Goal: Navigation & Orientation: Find specific page/section

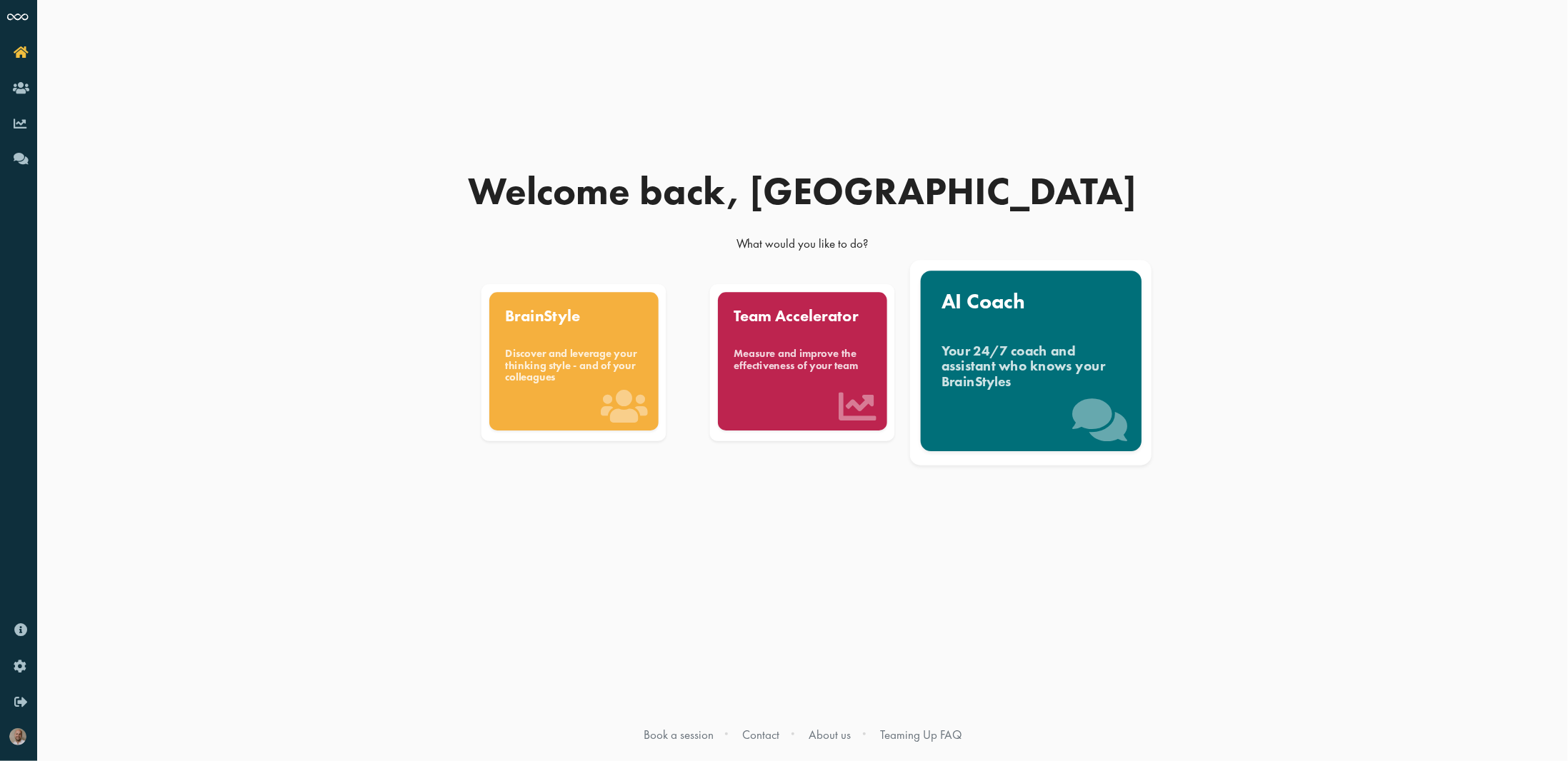
click at [1092, 334] on div "AI Coach Your 24/7 coach and assistant who knows your BrainStyles" at bounding box center [1031, 361] width 221 height 181
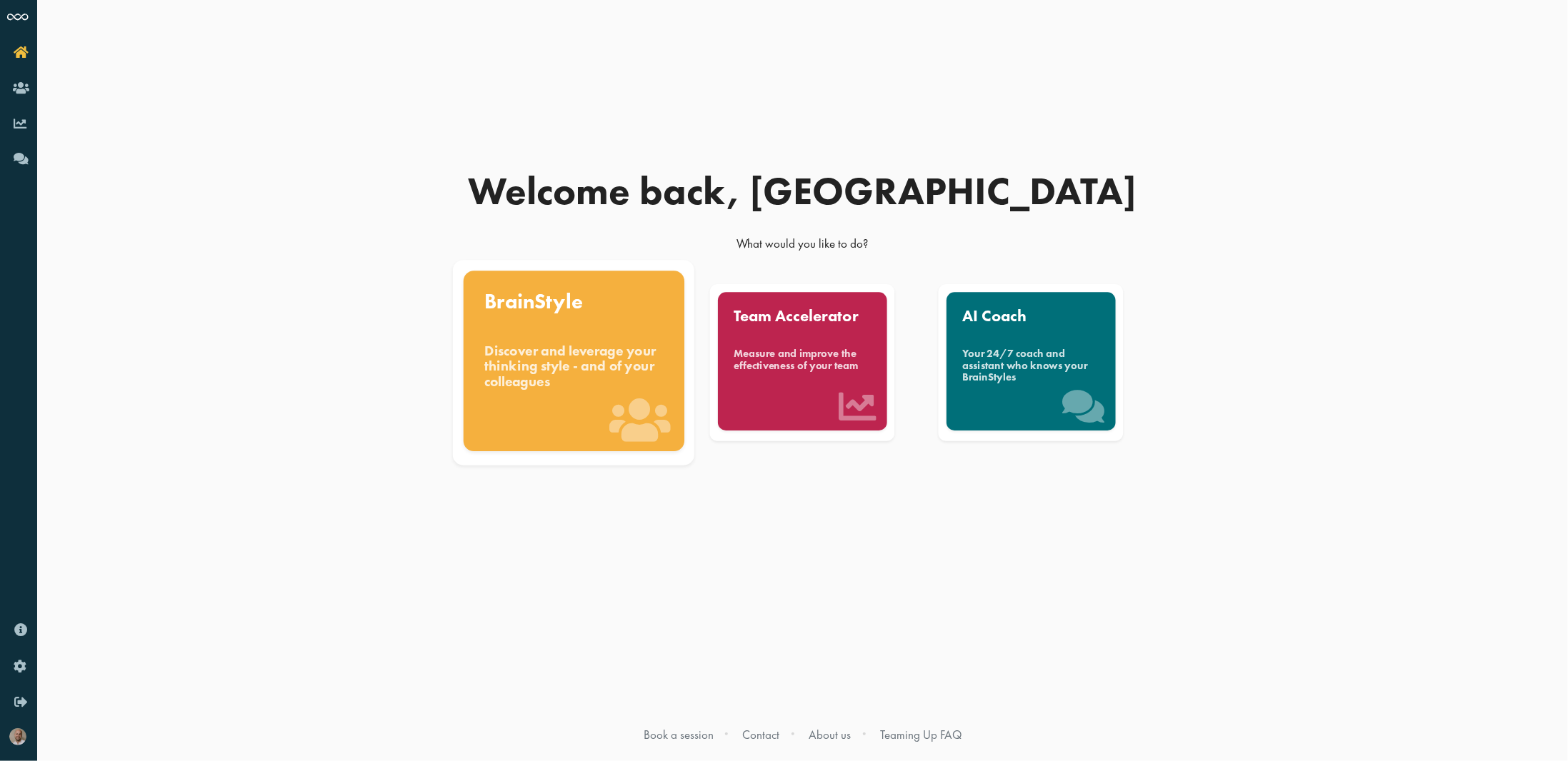
click at [556, 313] on div "BrainStyle" at bounding box center [574, 302] width 180 height 20
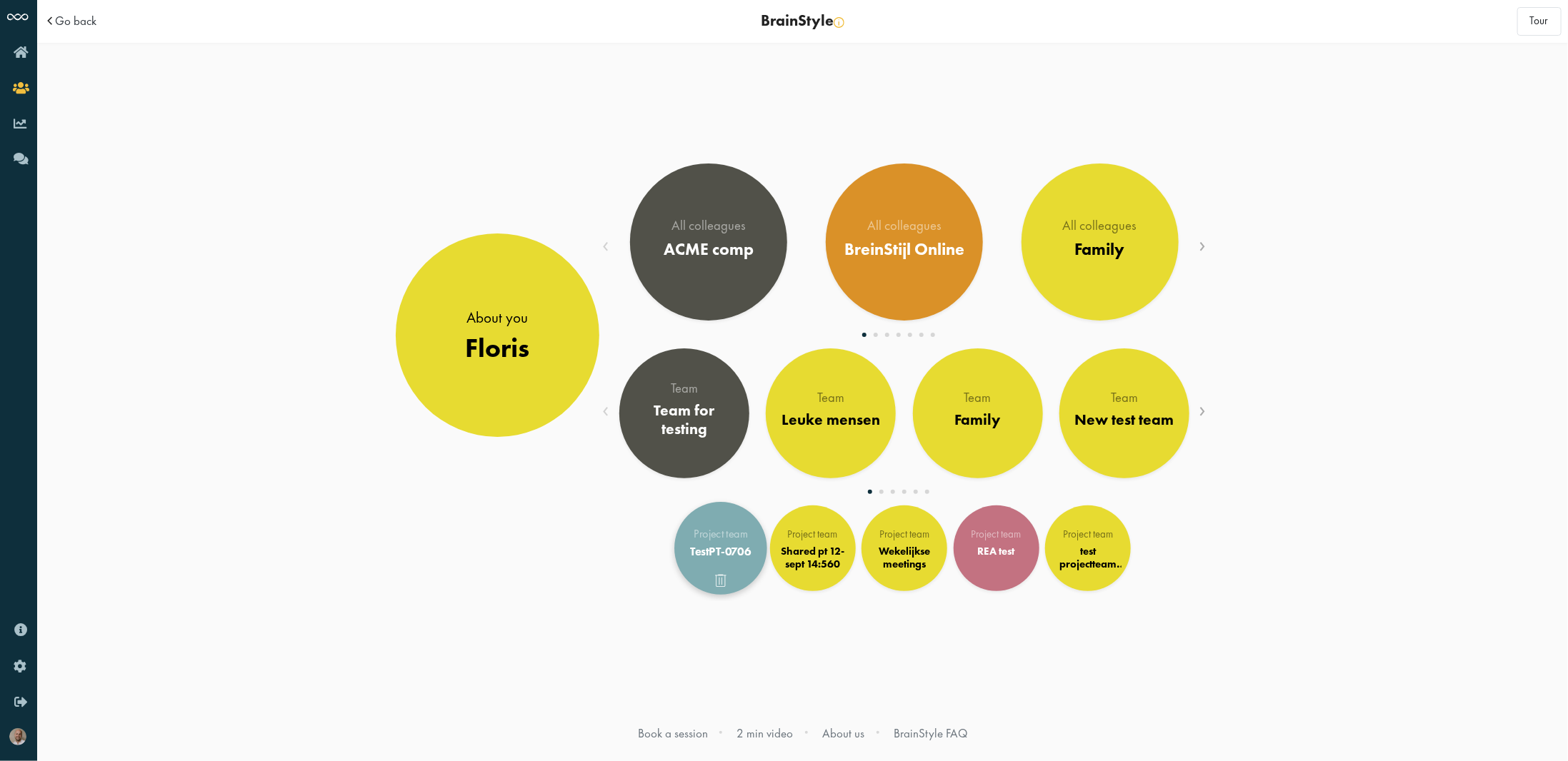
click at [706, 544] on div "TestPT-0706" at bounding box center [720, 551] width 73 height 14
